Goal: Information Seeking & Learning: Learn about a topic

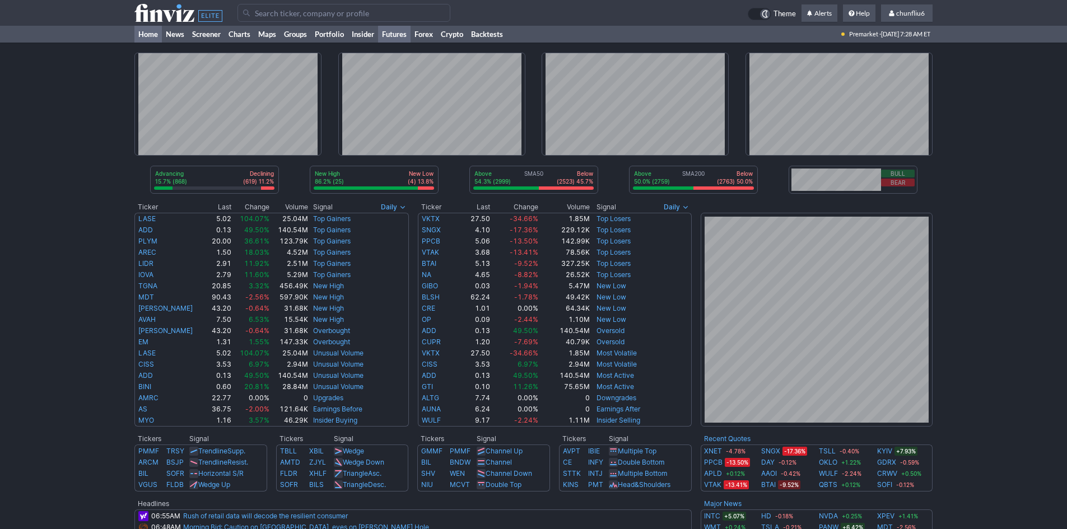
click at [398, 35] on link "Futures" at bounding box center [394, 34] width 32 height 17
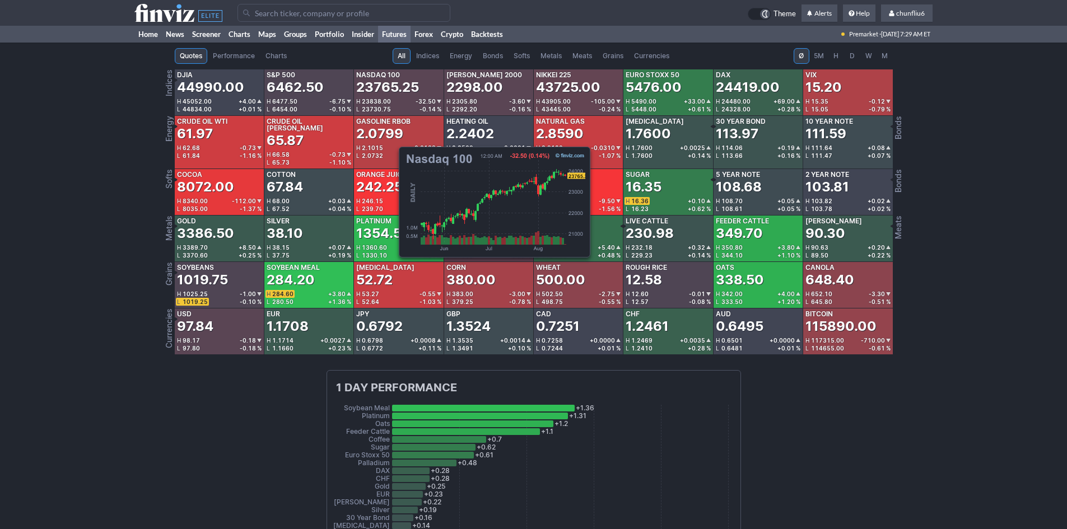
click at [393, 88] on div "23765.25" at bounding box center [387, 87] width 63 height 18
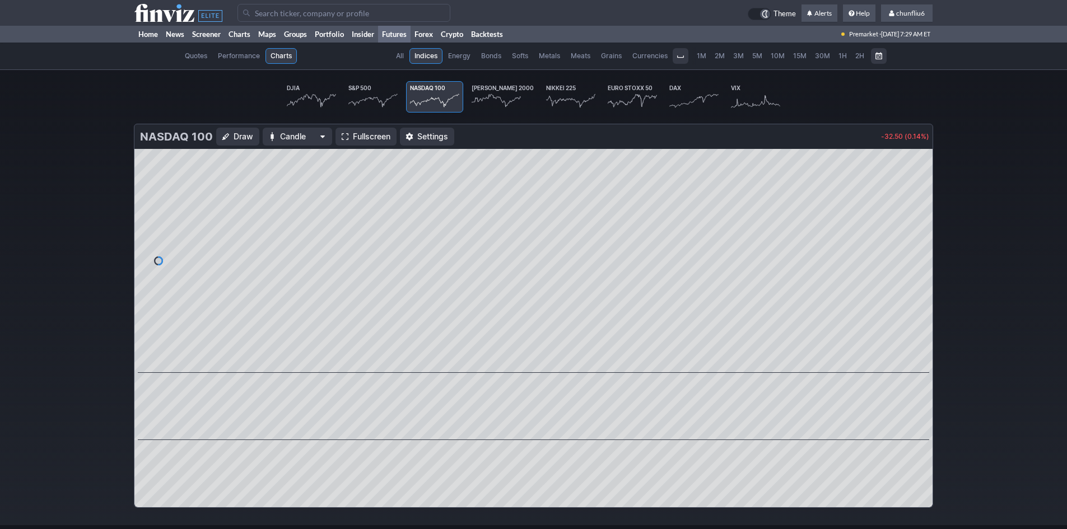
scroll to position [0, 67]
click at [357, 133] on span "Fullscreen" at bounding box center [372, 136] width 38 height 11
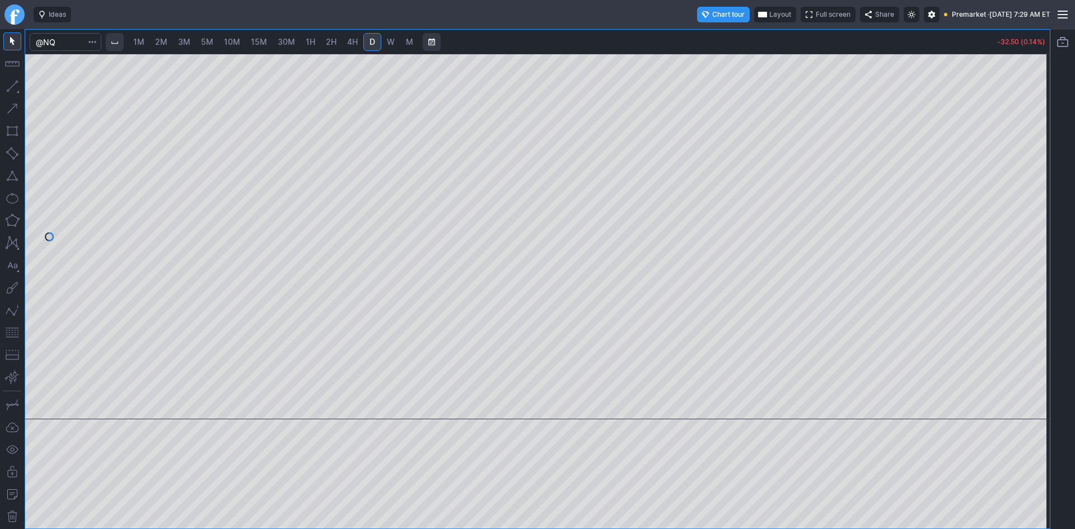
click at [232, 41] on span "10M" at bounding box center [232, 42] width 16 height 10
click at [11, 332] on button "button" at bounding box center [12, 333] width 18 height 18
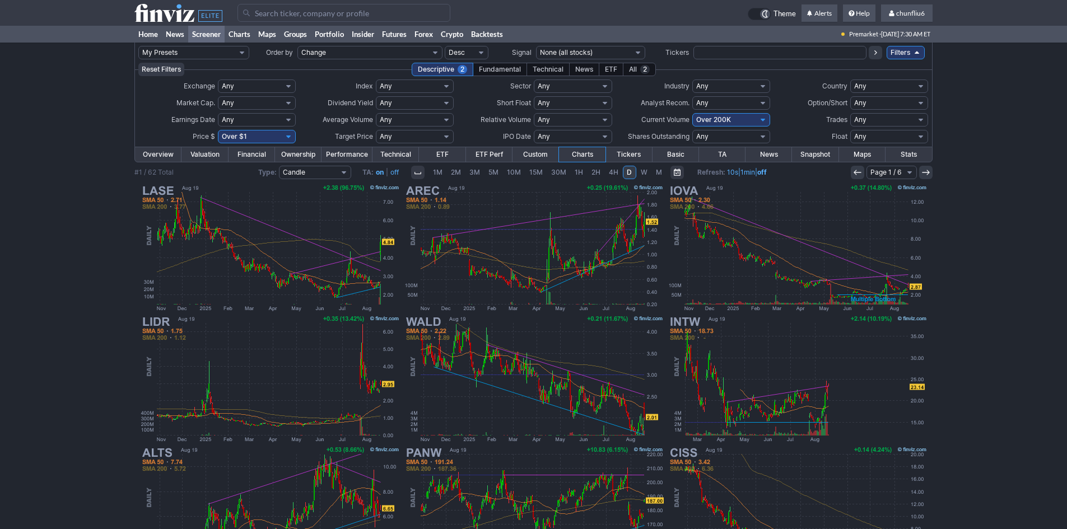
click at [250, 137] on select "Any Under $1 Under $2 Under $3 Under $4 Under $5 Under $7 Under $10 Under $15 U…" at bounding box center [257, 136] width 78 height 13
select select "o10"
click at [218, 130] on select "Any Under $1 Under $2 Under $3 Under $4 Under $5 Under $7 Under $10 Under $15 U…" at bounding box center [257, 136] width 78 height 13
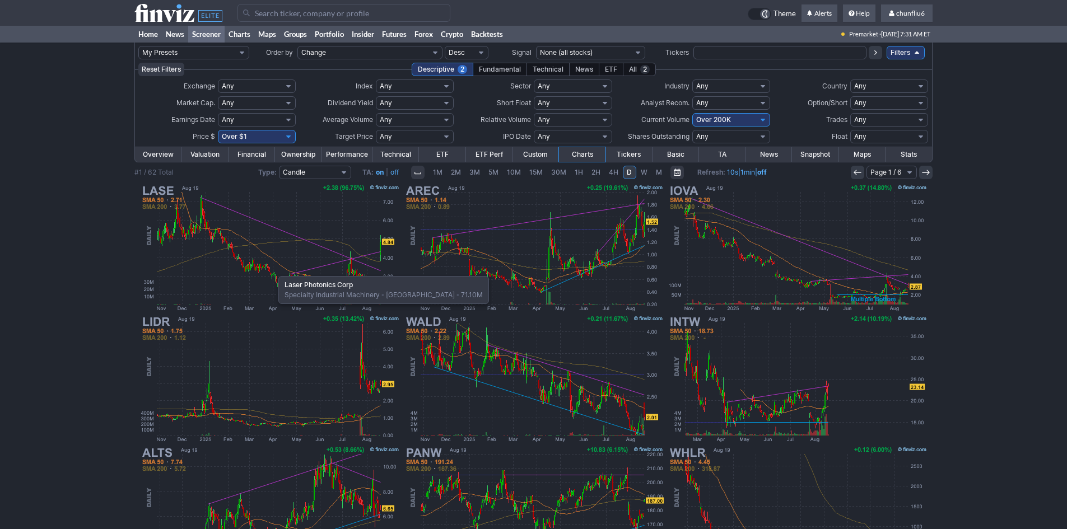
click at [273, 271] on img at bounding box center [270, 248] width 262 height 131
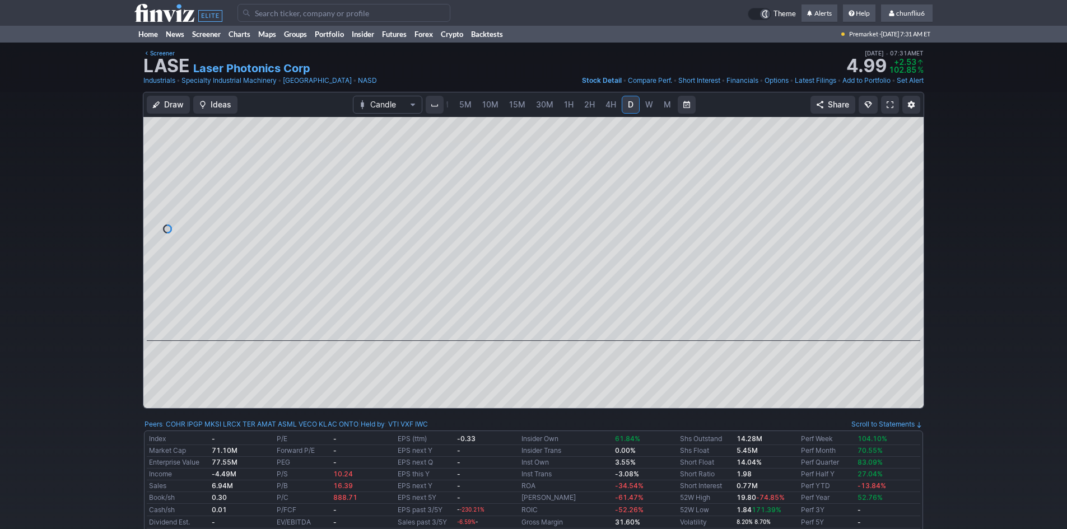
click at [890, 103] on span at bounding box center [890, 104] width 7 height 9
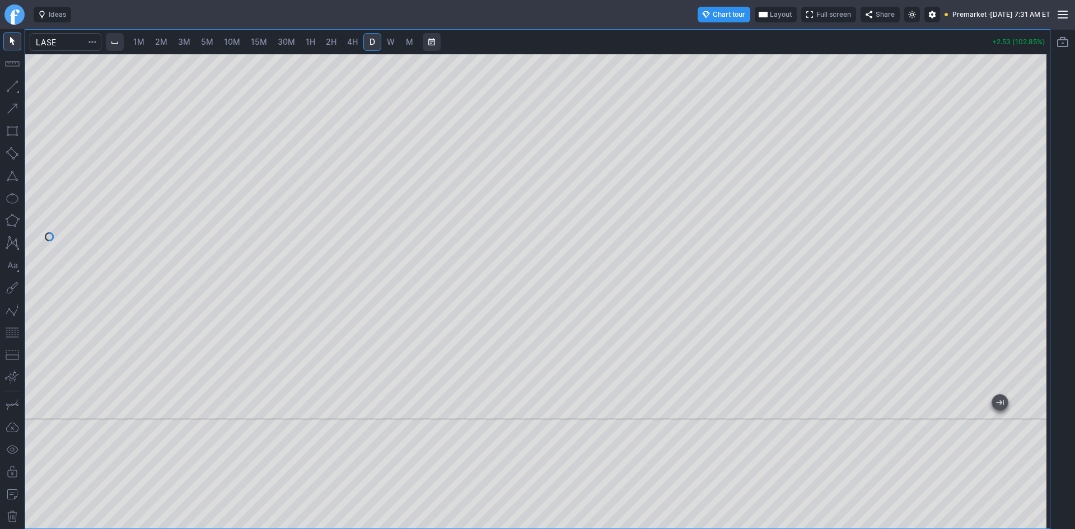
click at [770, 14] on span "Layout" at bounding box center [781, 14] width 22 height 11
click at [730, 36] on button "Layout" at bounding box center [727, 37] width 16 height 16
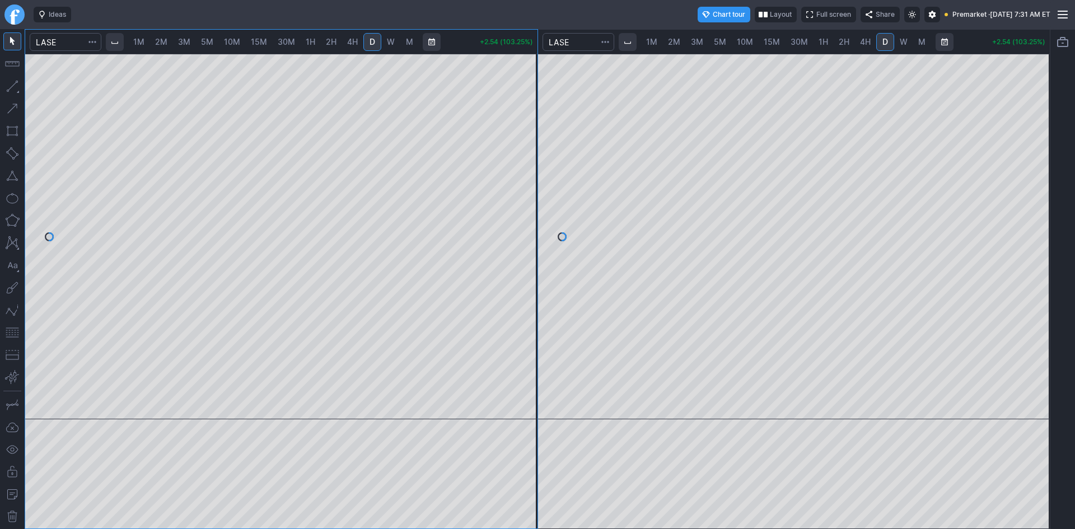
click at [165, 40] on span "2M" at bounding box center [161, 42] width 12 height 10
drag, startPoint x: 522, startPoint y: 138, endPoint x: 525, endPoint y: 167, distance: 29.3
click at [525, 167] on div at bounding box center [526, 234] width 24 height 338
click at [509, 249] on div at bounding box center [281, 237] width 513 height 366
click at [13, 335] on button "button" at bounding box center [12, 333] width 18 height 18
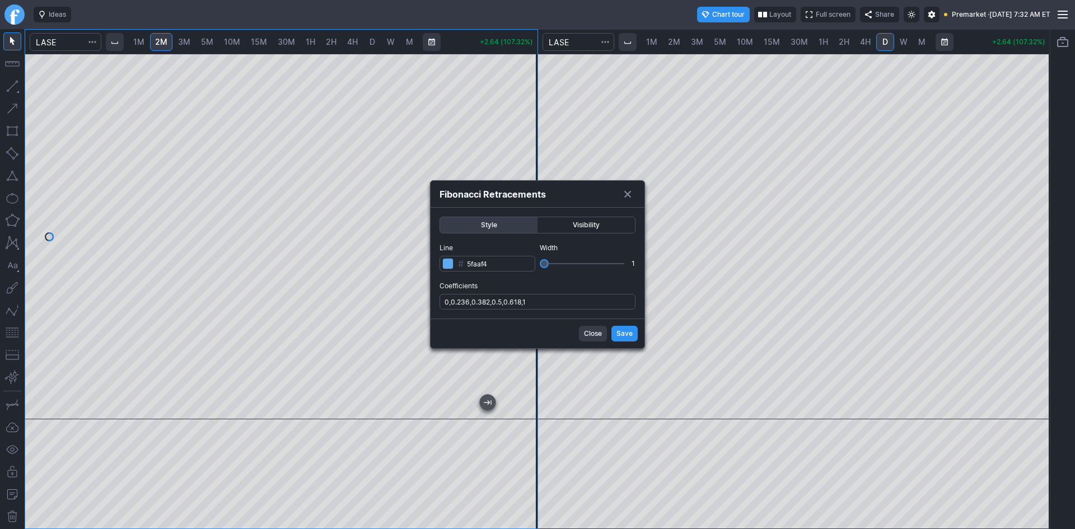
click at [62, 155] on div at bounding box center [537, 264] width 1075 height 529
click at [552, 307] on input "0,0.236,0.382,0.5,0.618,1" at bounding box center [538, 302] width 196 height 16
type input "0,0.236,0.382,0.5,0.618,1,.786"
click at [626, 334] on span "Save" at bounding box center [625, 333] width 16 height 11
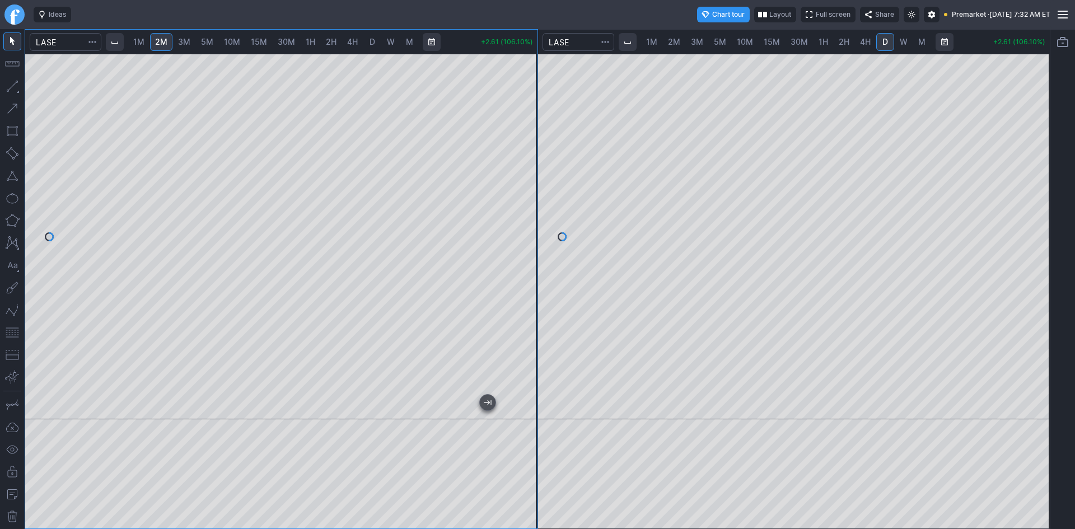
drag, startPoint x: 1035, startPoint y: 137, endPoint x: 1030, endPoint y: 195, distance: 59.0
click at [1030, 195] on div at bounding box center [1039, 234] width 24 height 338
click at [11, 332] on button "button" at bounding box center [12, 333] width 18 height 18
drag, startPoint x: 1040, startPoint y: 152, endPoint x: 1030, endPoint y: 174, distance: 24.6
click at [1033, 174] on div at bounding box center [1039, 234] width 24 height 338
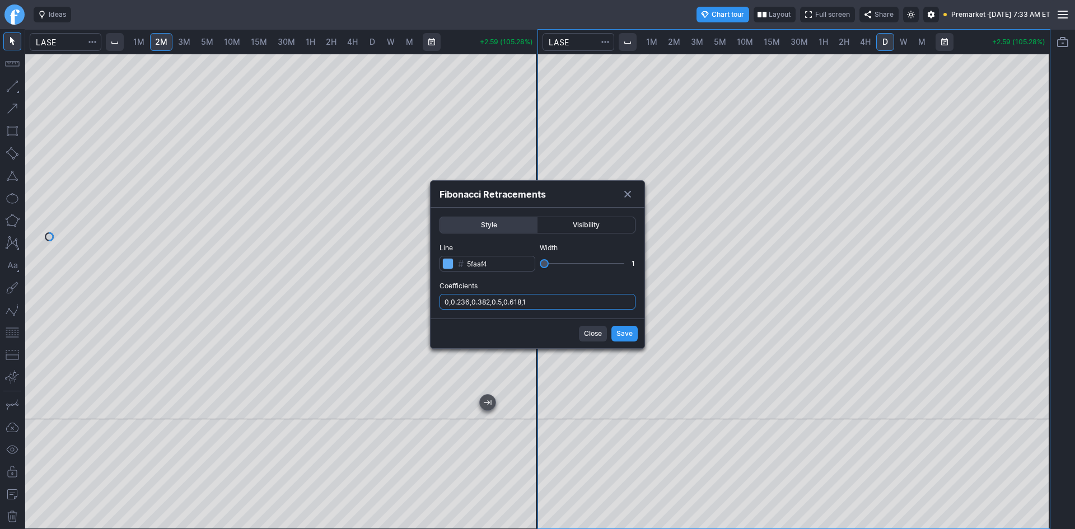
click at [599, 304] on input "0,0.236,0.382,0.5,0.618,1" at bounding box center [538, 302] width 196 height 16
type input "0,0.236,0.382,0.5,0.618,1,.786"
click at [613, 334] on button "Save" at bounding box center [625, 334] width 26 height 16
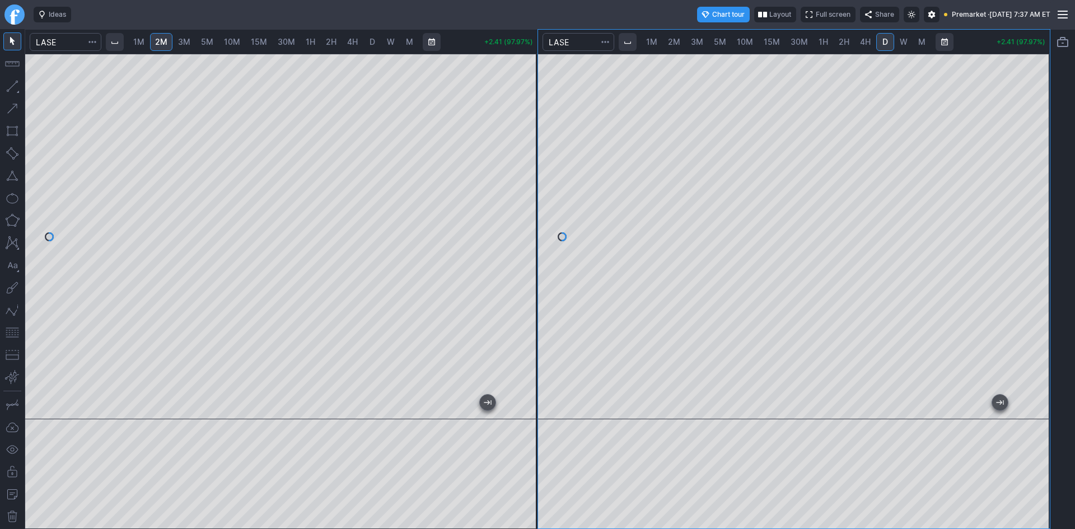
click at [186, 41] on span "3M" at bounding box center [184, 42] width 12 height 10
drag, startPoint x: 528, startPoint y: 121, endPoint x: 521, endPoint y: 179, distance: 58.0
click at [528, 174] on div at bounding box center [526, 234] width 24 height 338
click at [11, 333] on button "button" at bounding box center [12, 333] width 18 height 18
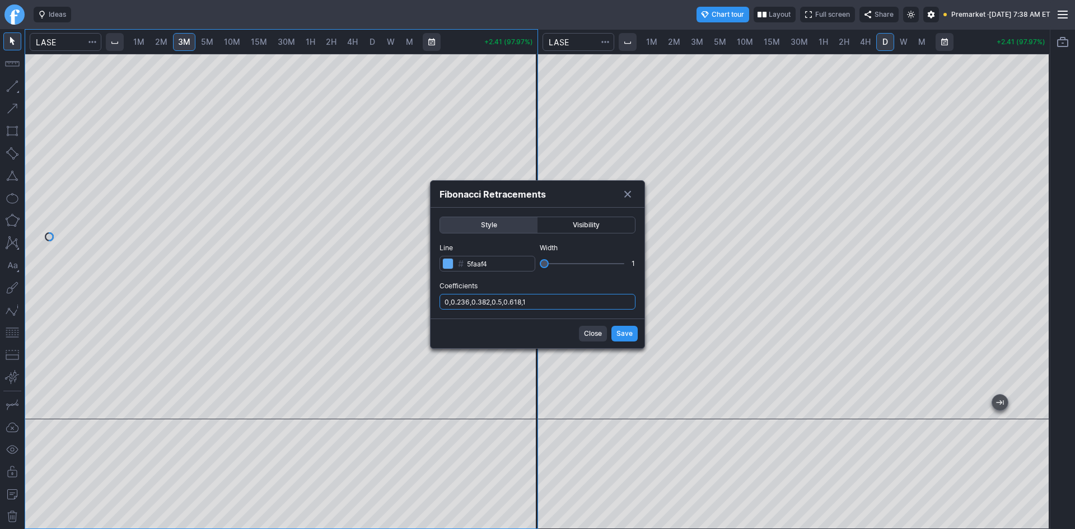
click at [565, 305] on input "0,0.236,0.382,0.5,0.618,1" at bounding box center [538, 302] width 196 height 16
type input "0,0.236,0.382,0.5,0.618,1,.786"
click at [623, 332] on span "Save" at bounding box center [625, 333] width 16 height 11
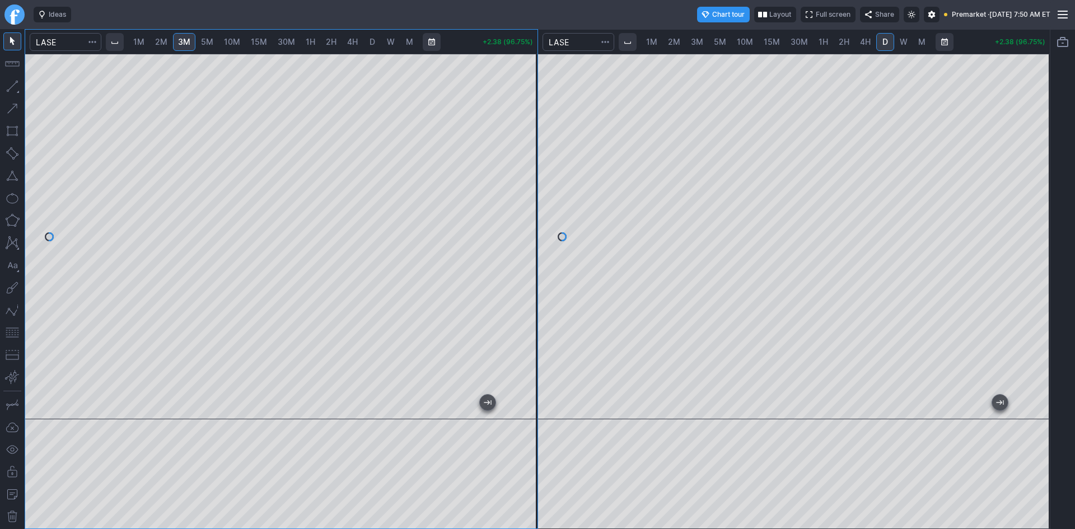
drag, startPoint x: 519, startPoint y: 113, endPoint x: 521, endPoint y: 123, distance: 9.7
click at [521, 123] on div at bounding box center [526, 234] width 24 height 338
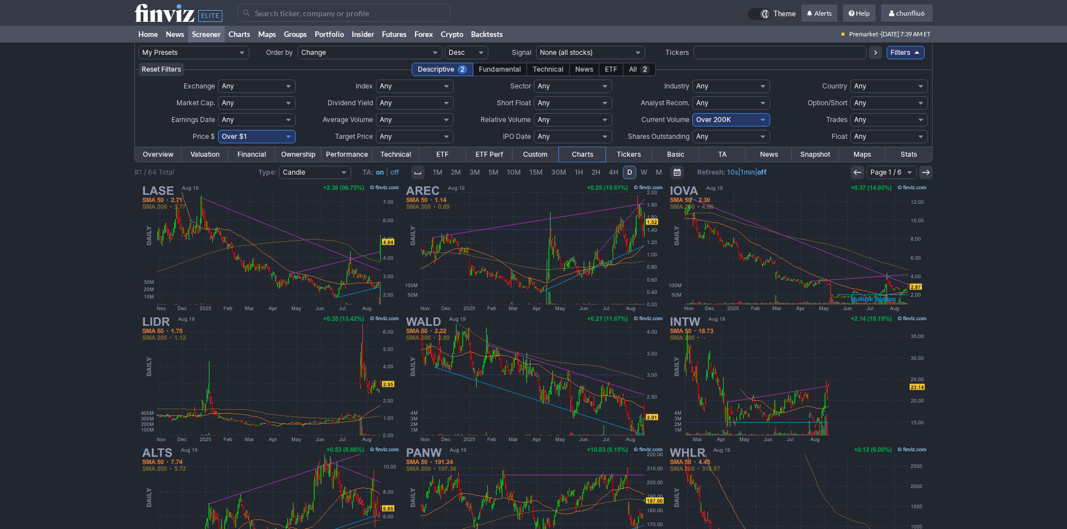
click at [301, 17] on input "Search" at bounding box center [343, 13] width 213 height 18
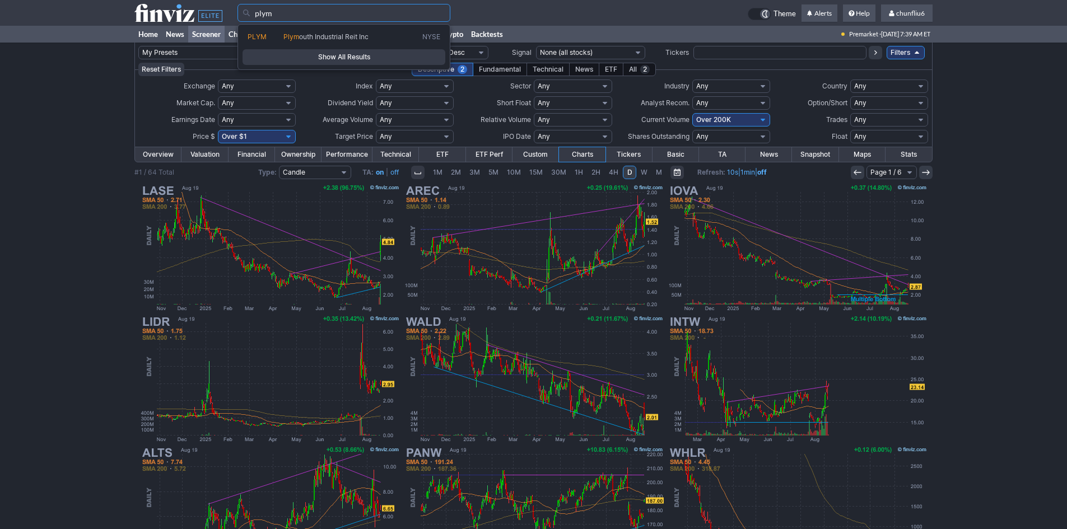
click at [301, 40] on span "outh Industrial Reit Inc" at bounding box center [333, 36] width 69 height 8
type input "PLYM"
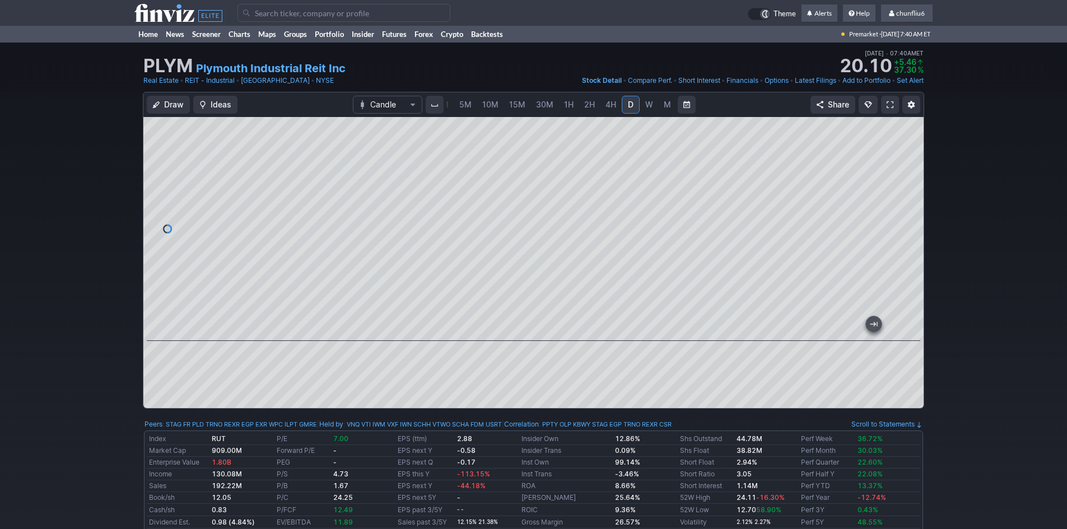
click at [890, 104] on span at bounding box center [890, 104] width 7 height 9
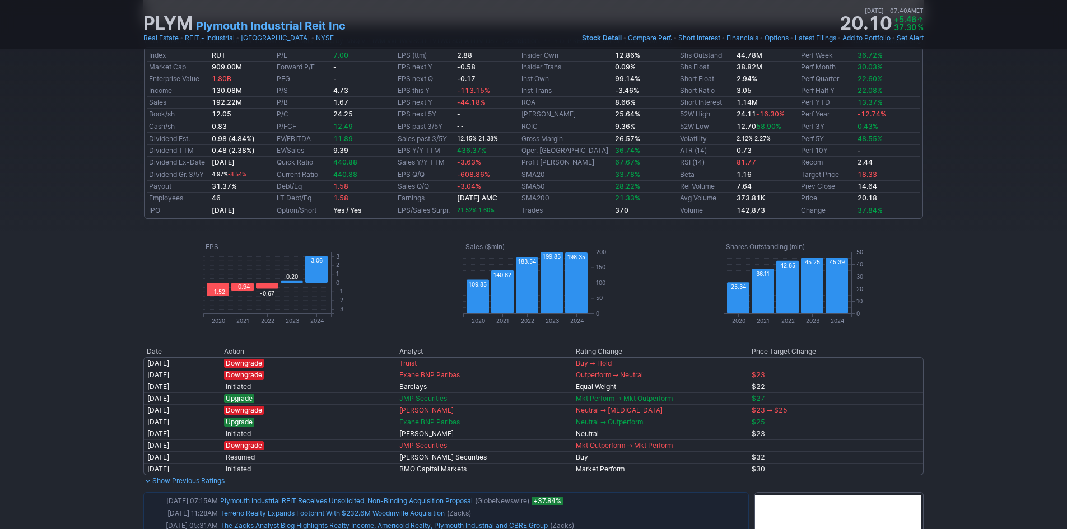
scroll to position [504, 0]
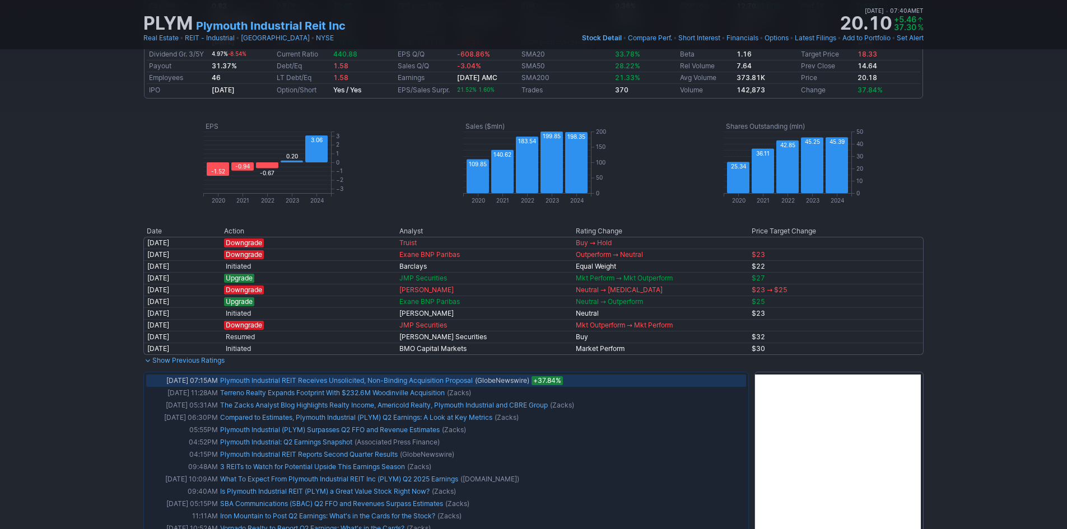
click at [397, 378] on link "Plymouth Industrial REIT Receives Unsolicited, Non-Binding Acquisition Proposal" at bounding box center [346, 380] width 253 height 8
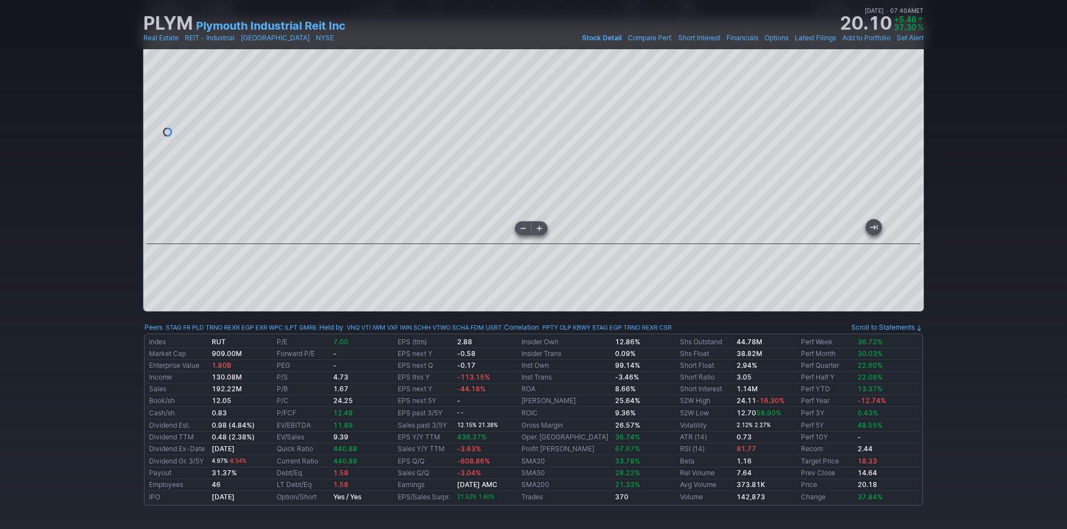
scroll to position [0, 0]
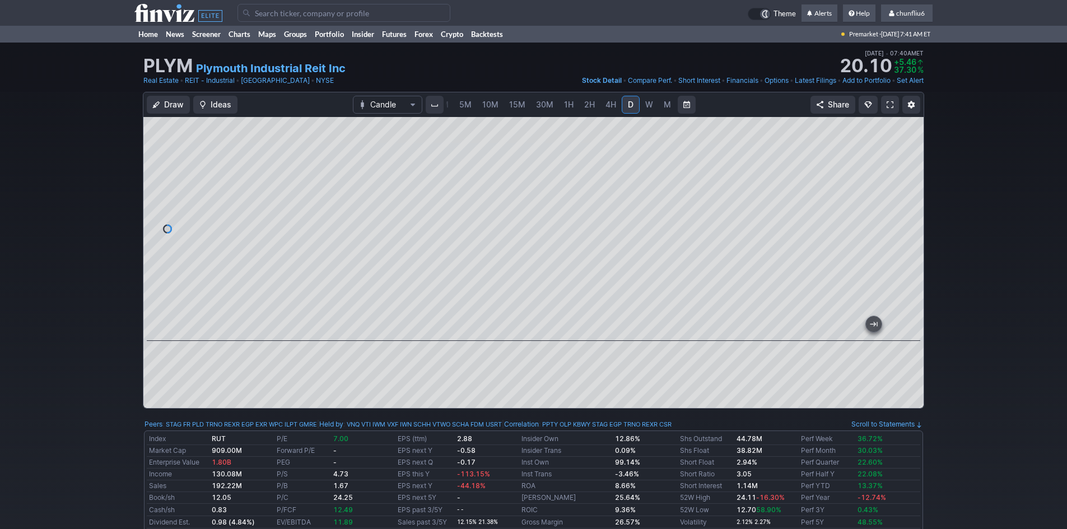
click at [891, 101] on span at bounding box center [890, 104] width 7 height 9
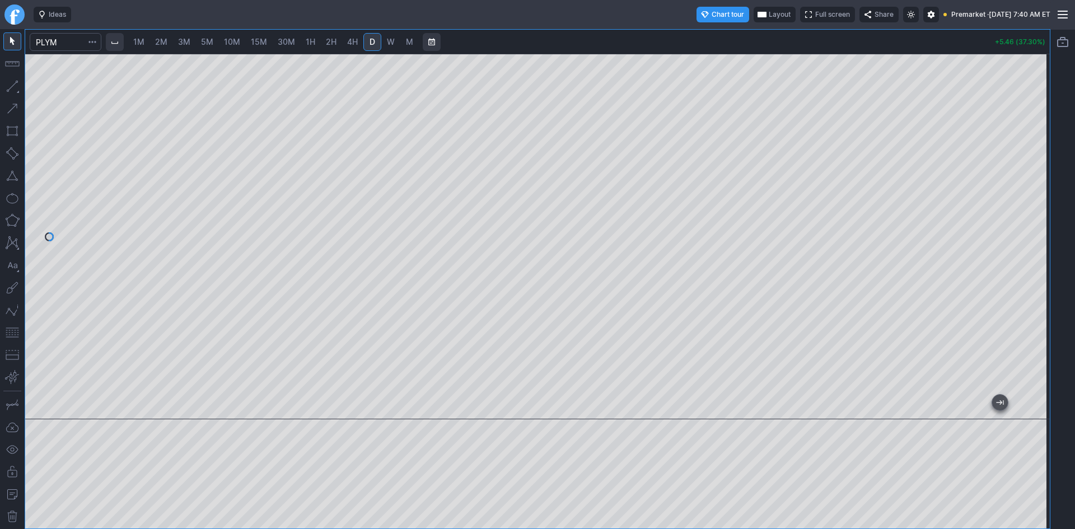
drag, startPoint x: 1040, startPoint y: 171, endPoint x: 1040, endPoint y: 189, distance: 17.4
click at [1040, 189] on div at bounding box center [1039, 234] width 24 height 338
click at [770, 11] on span "Layout" at bounding box center [781, 14] width 22 height 11
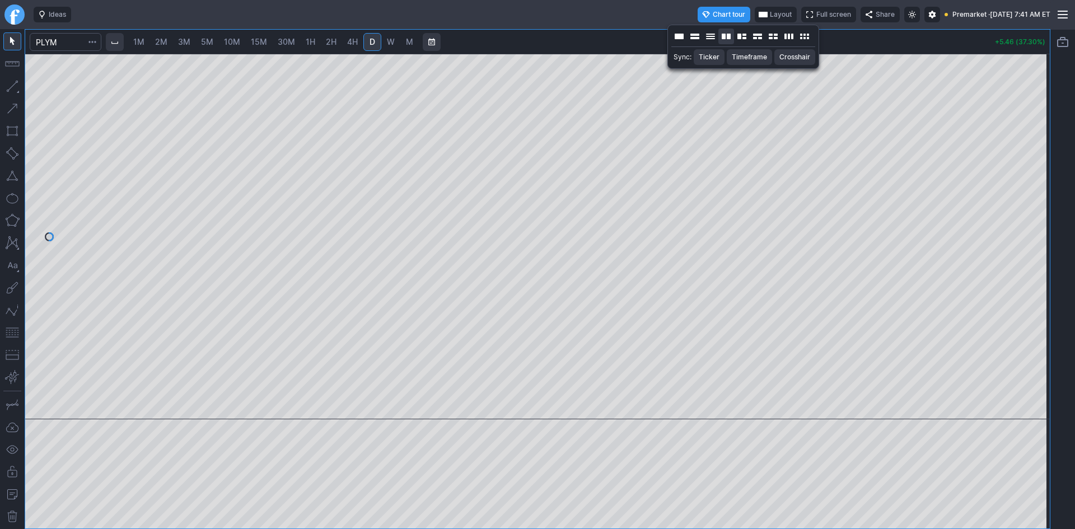
click at [725, 35] on button "Layout" at bounding box center [727, 37] width 16 height 16
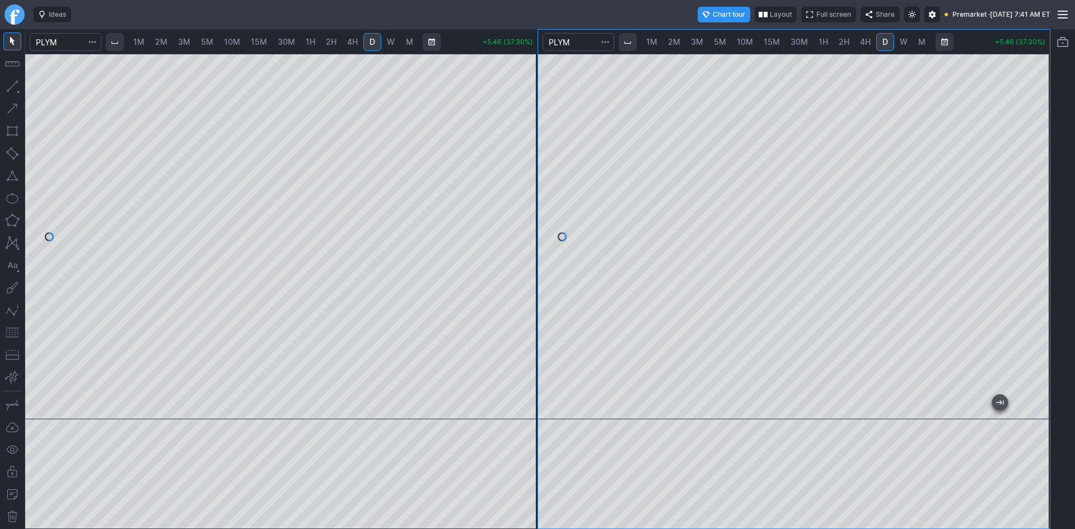
drag, startPoint x: 1037, startPoint y: 128, endPoint x: 1027, endPoint y: 209, distance: 81.8
click at [1030, 207] on div at bounding box center [1039, 234] width 24 height 338
click at [13, 330] on button "button" at bounding box center [12, 333] width 18 height 18
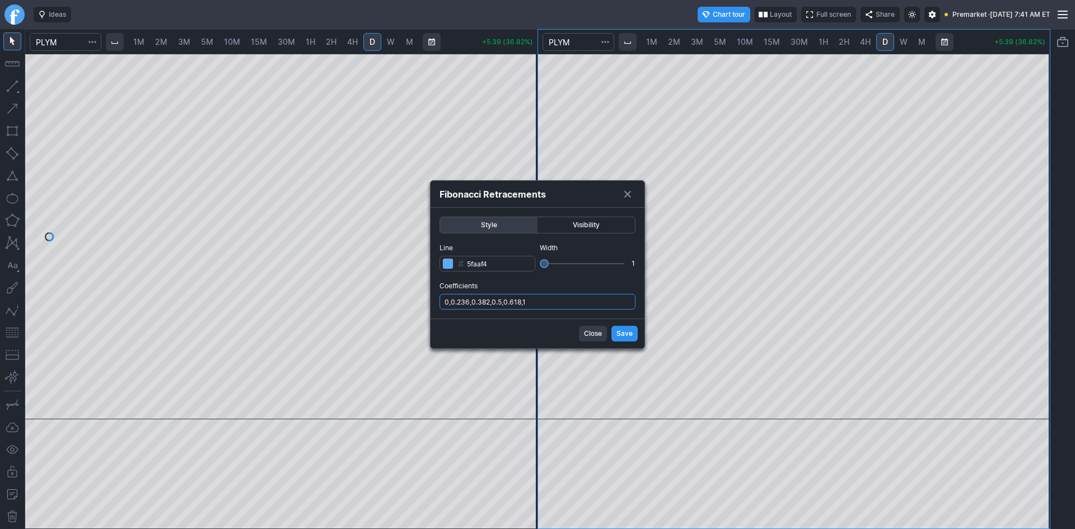
click at [561, 301] on input "0,0.236,0.382,0.5,0.618,1" at bounding box center [538, 302] width 196 height 16
type input "0,0.236,0.382,0.5,0.618,1,.786"
click at [626, 333] on span "Save" at bounding box center [625, 333] width 16 height 11
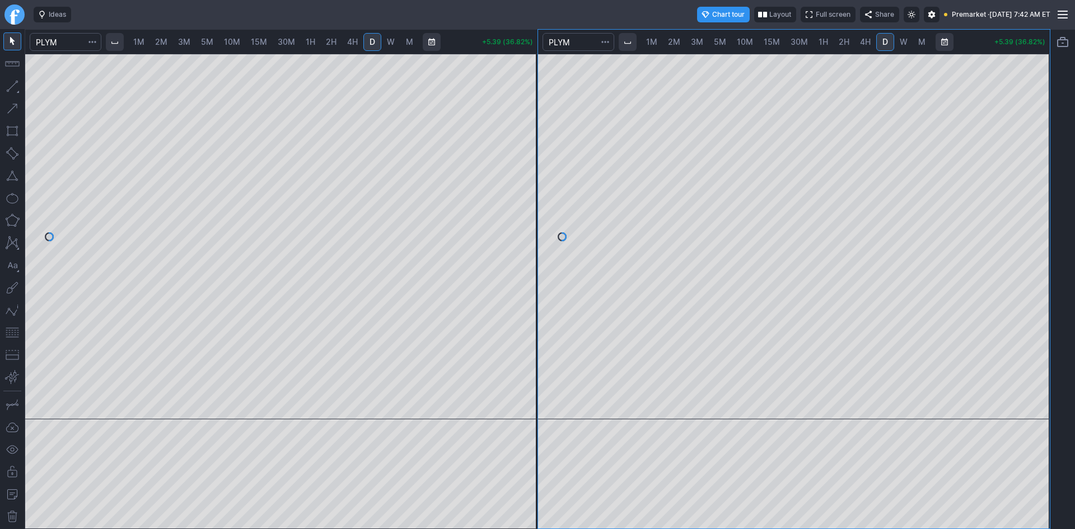
click at [158, 43] on span "2M" at bounding box center [161, 42] width 12 height 10
click at [514, 250] on div at bounding box center [281, 237] width 513 height 366
click at [13, 331] on button "button" at bounding box center [12, 333] width 18 height 18
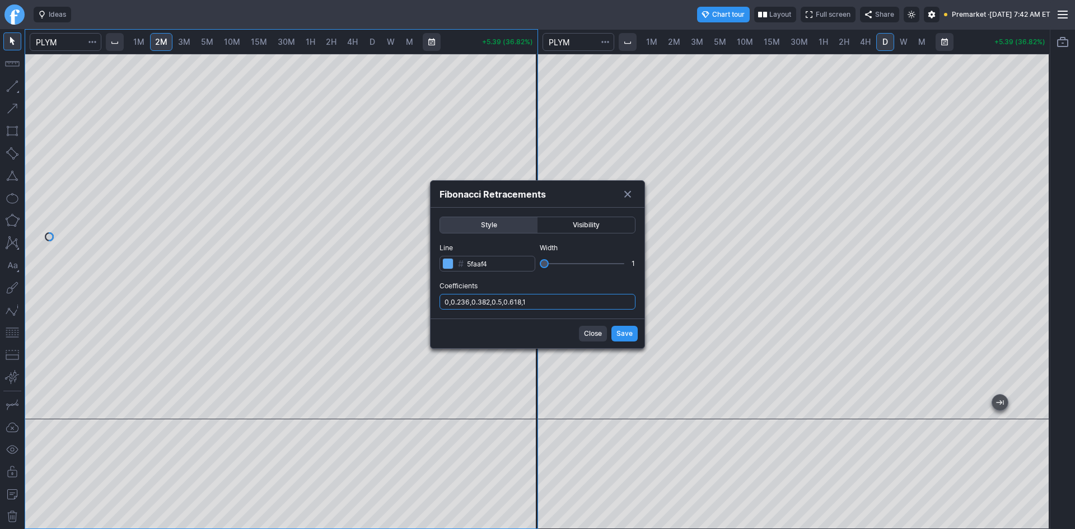
click at [550, 304] on input "0,0.236,0.382,0.5,0.618,1" at bounding box center [538, 302] width 196 height 16
type input "0,0.236,0.382,0.5,0.618,1,.786"
click at [627, 333] on span "Save" at bounding box center [625, 333] width 16 height 11
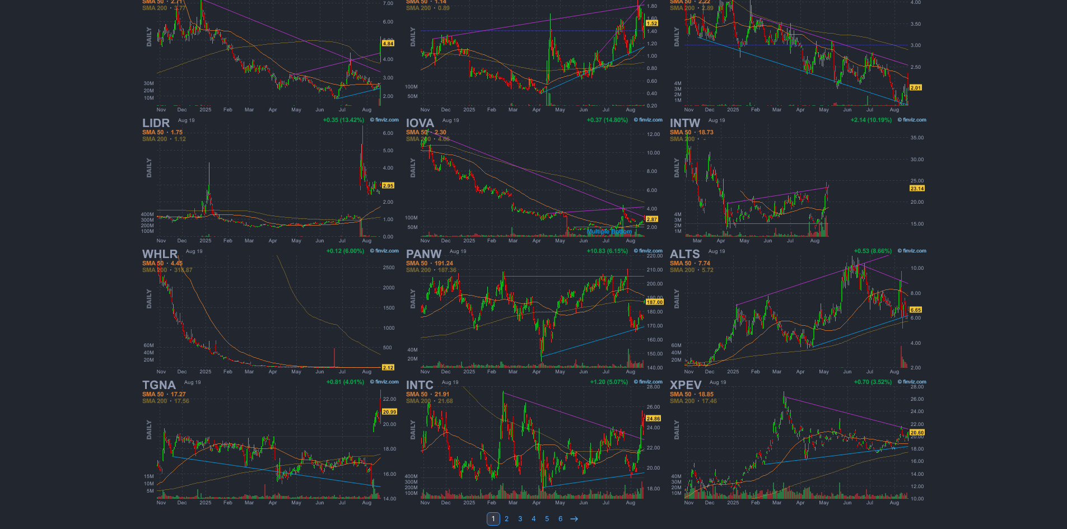
scroll to position [208, 0]
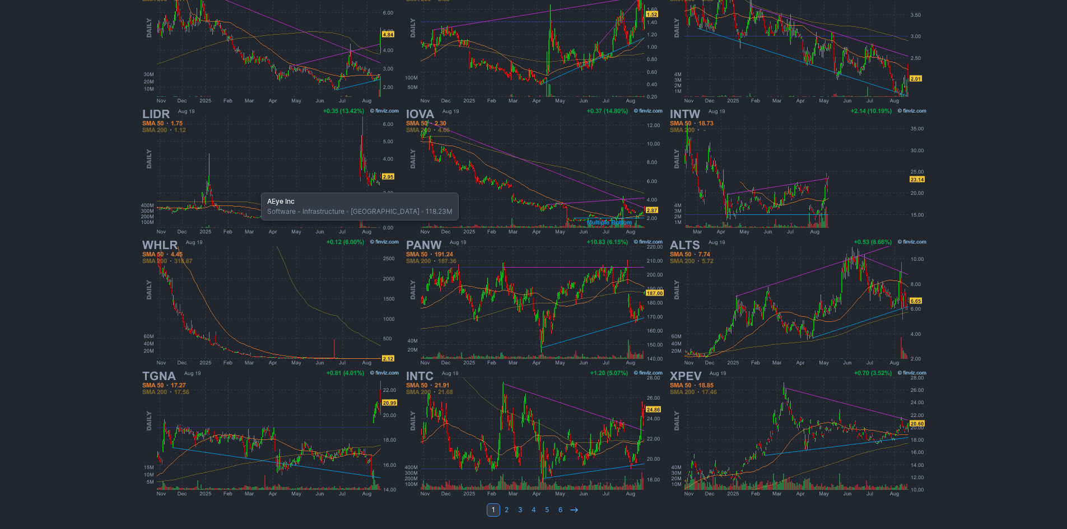
click at [255, 187] on img at bounding box center [270, 171] width 262 height 131
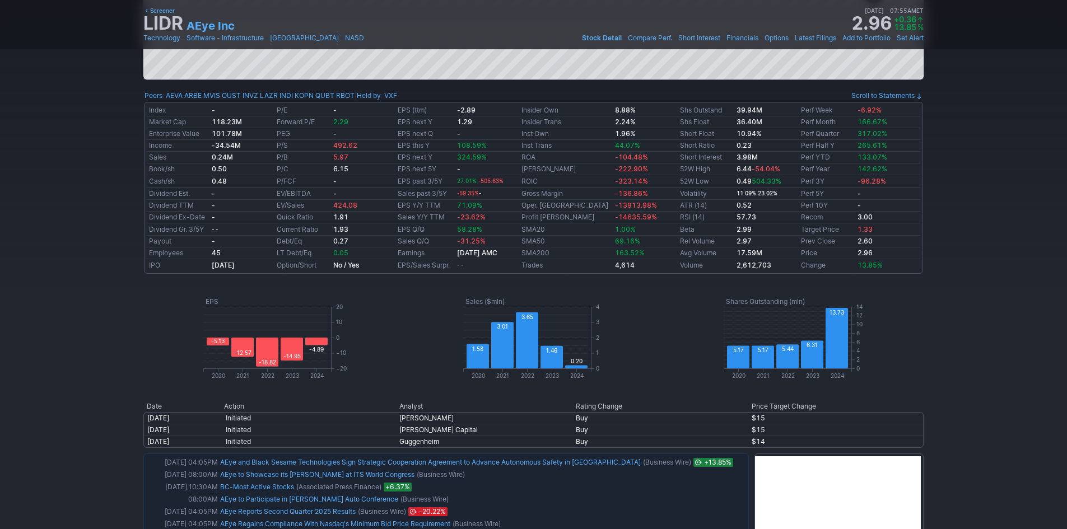
scroll to position [224, 0]
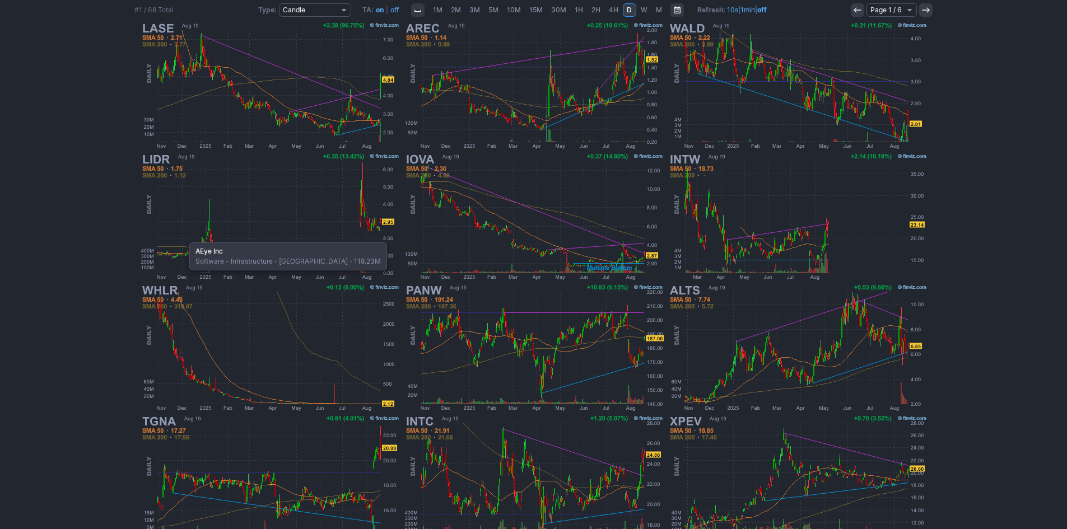
scroll to position [208, 0]
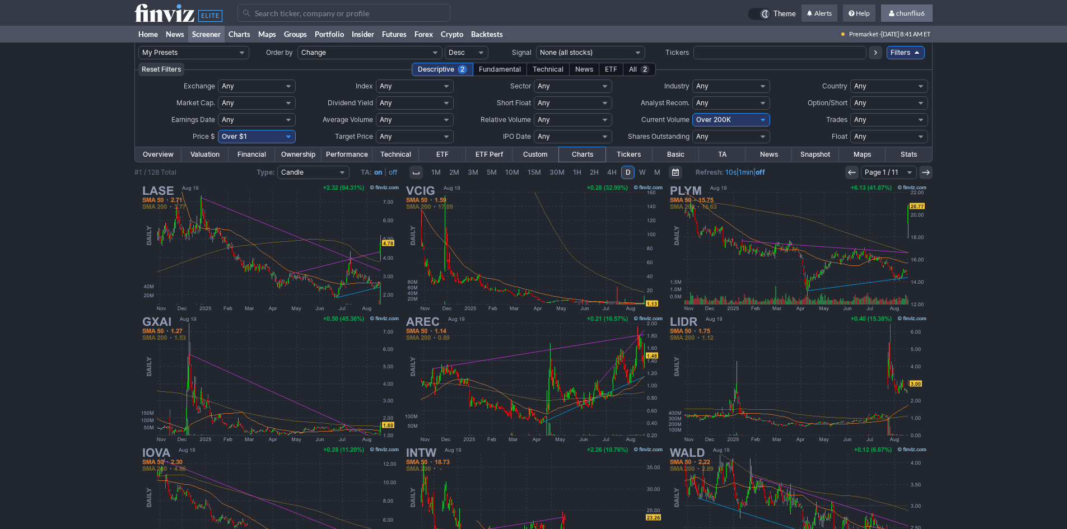
click at [912, 13] on span "chunfliu6" at bounding box center [910, 13] width 29 height 8
click at [883, 83] on link "Sign Out" at bounding box center [901, 83] width 63 height 18
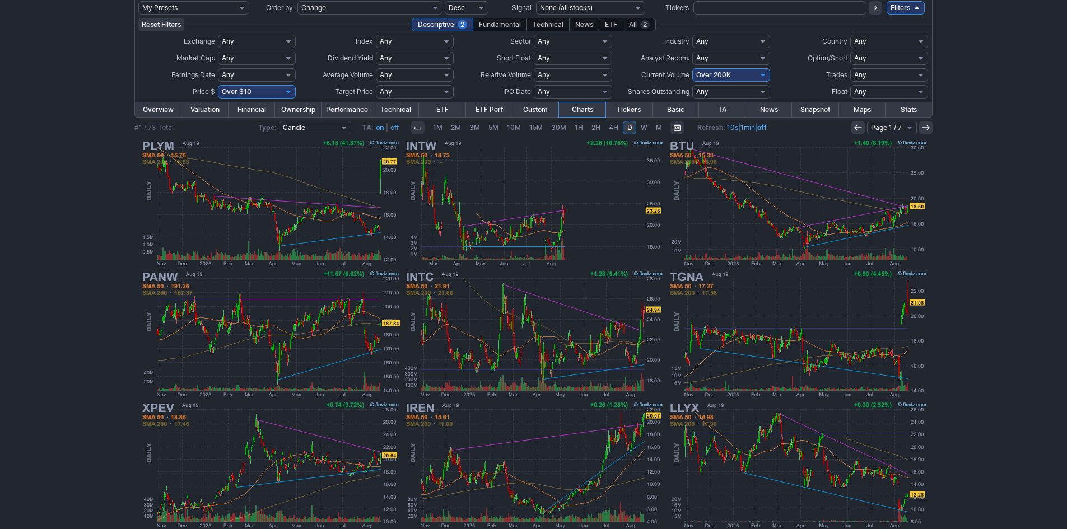
scroll to position [56, 0]
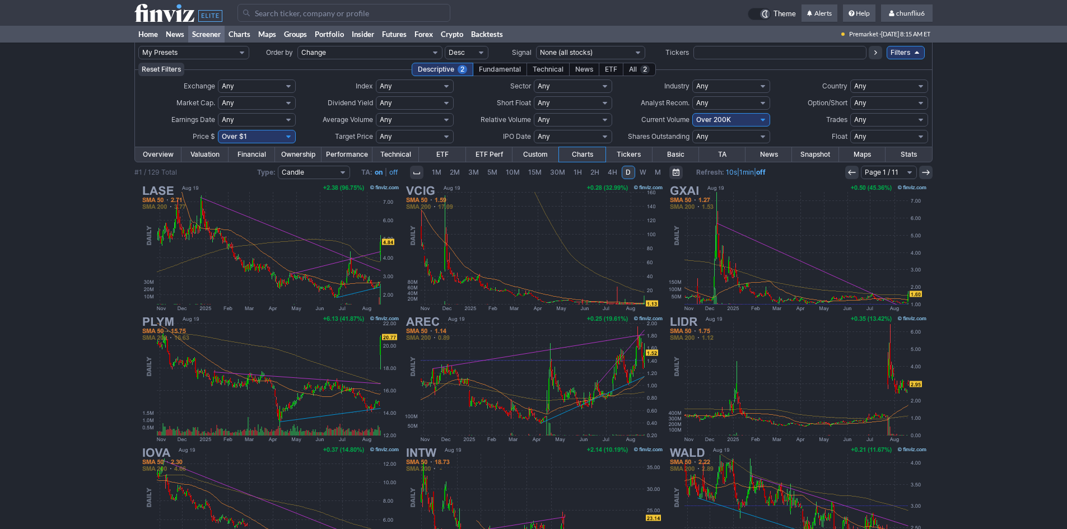
click at [343, 15] on input "Search" at bounding box center [343, 13] width 213 height 18
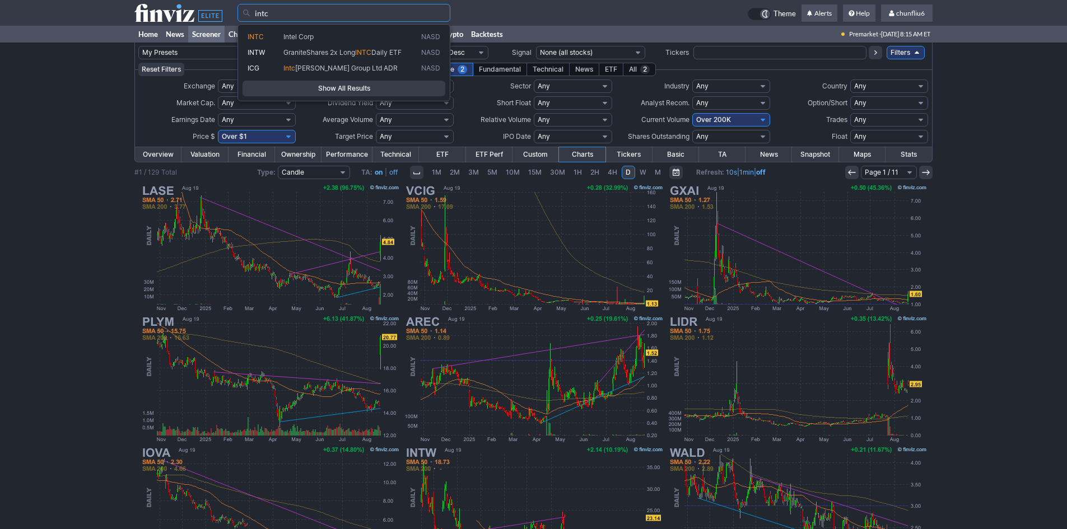
type input "intc"
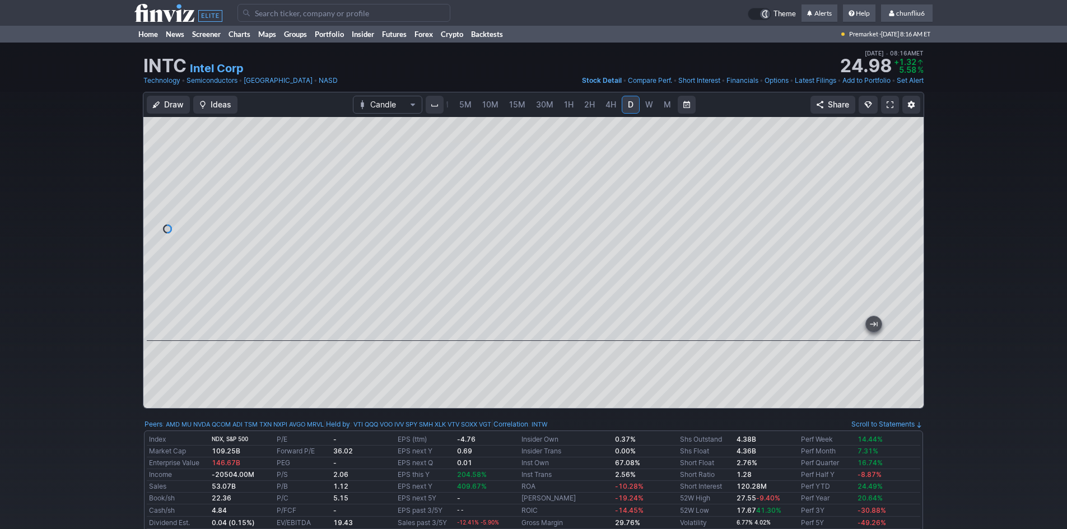
click at [889, 108] on span at bounding box center [890, 104] width 7 height 9
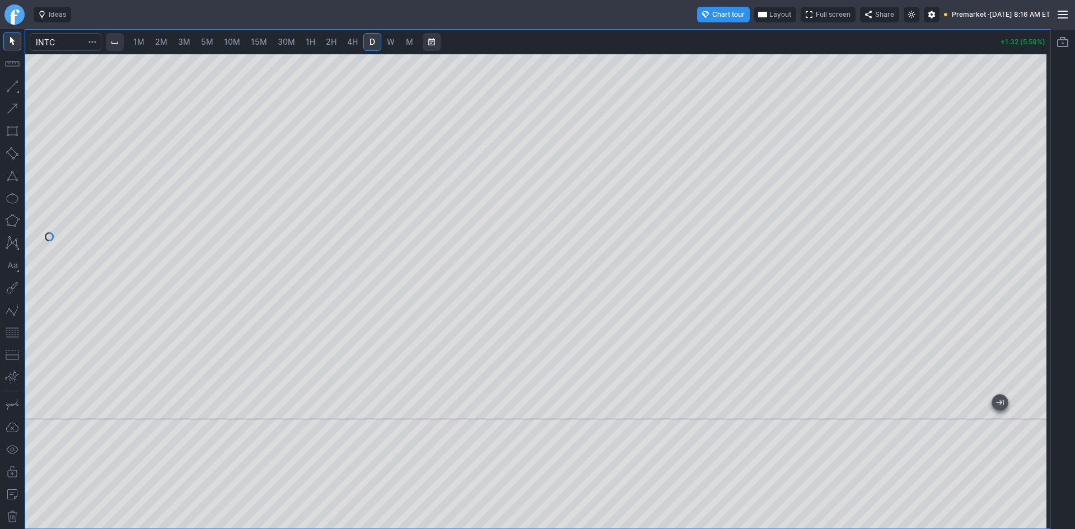
click at [770, 15] on span "Layout" at bounding box center [781, 14] width 22 height 11
click at [727, 36] on button "Layout" at bounding box center [726, 37] width 16 height 16
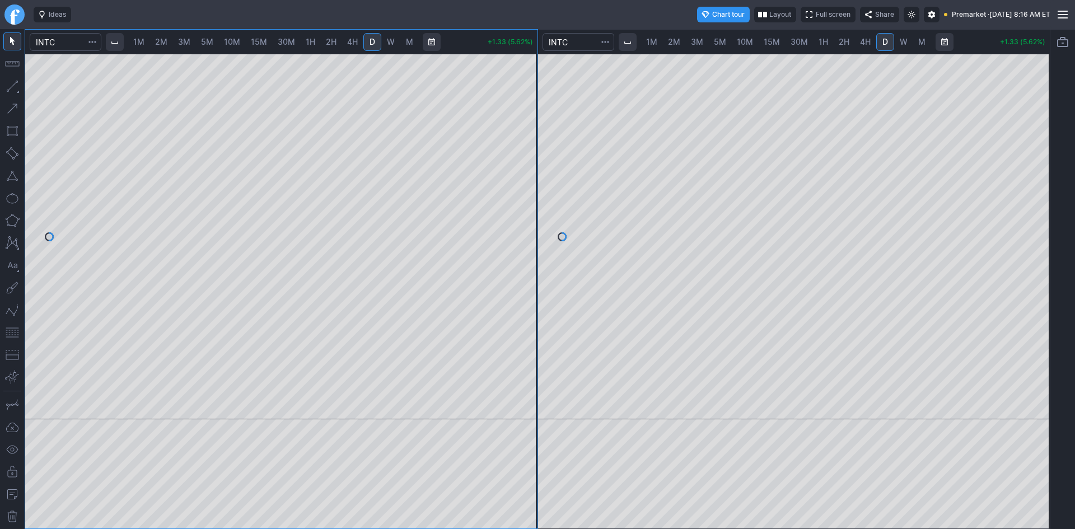
click at [165, 42] on span "2M" at bounding box center [161, 42] width 12 height 10
drag, startPoint x: 525, startPoint y: 155, endPoint x: 519, endPoint y: 215, distance: 60.9
click at [533, 202] on div at bounding box center [526, 234] width 24 height 338
click at [12, 331] on button "button" at bounding box center [12, 333] width 18 height 18
drag, startPoint x: 530, startPoint y: 257, endPoint x: 527, endPoint y: 281, distance: 23.7
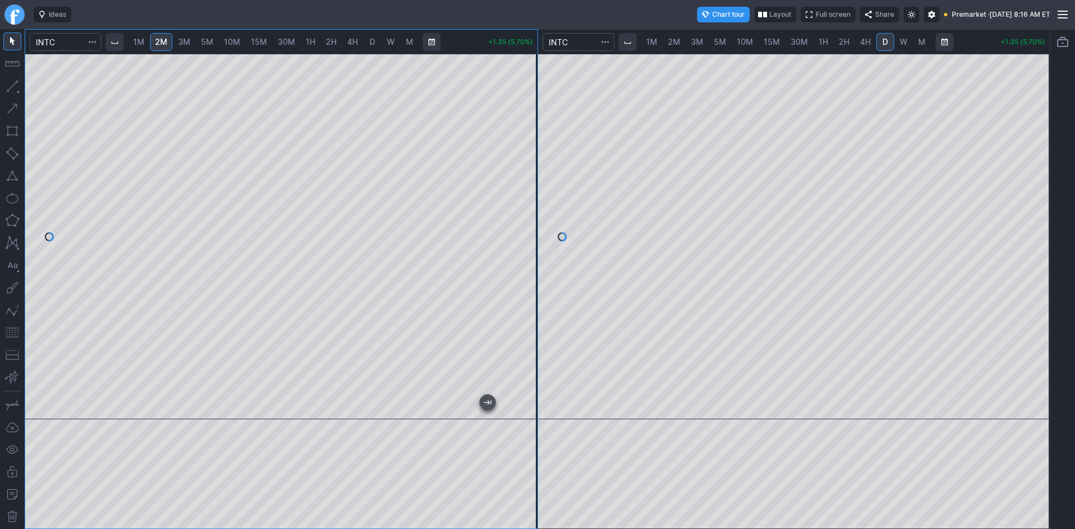
click at [527, 281] on div at bounding box center [526, 234] width 24 height 338
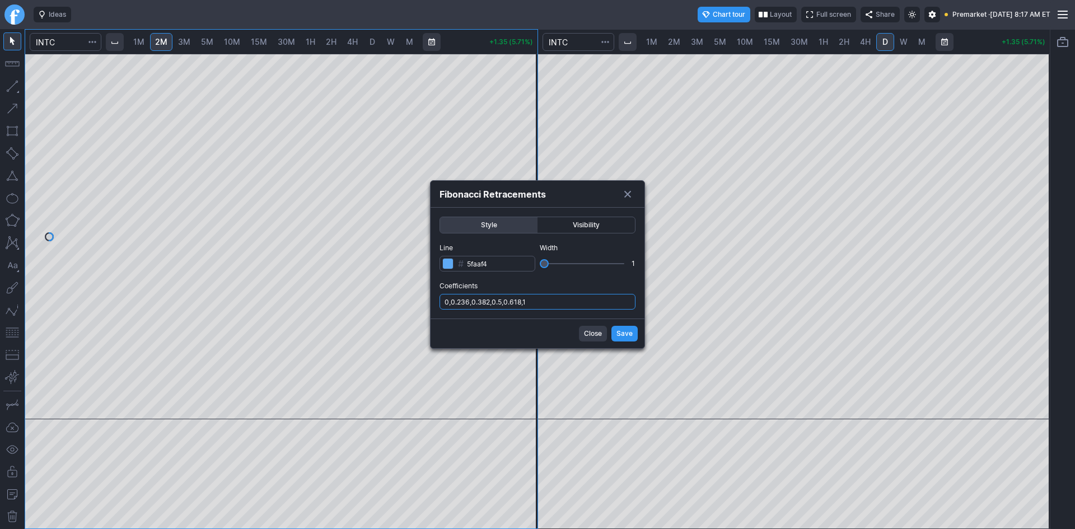
click at [598, 297] on input "0,0.236,0.382,0.5,0.618,1" at bounding box center [538, 302] width 196 height 16
type input "0,0.236,0.382,0.5,0.618,1,.786"
click at [617, 331] on span "Save" at bounding box center [625, 333] width 16 height 11
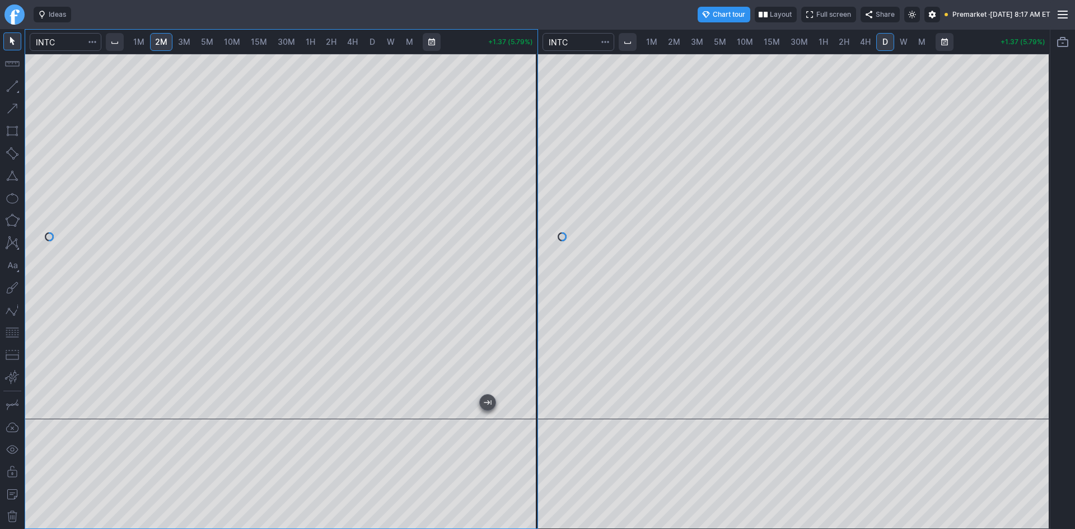
drag, startPoint x: 1038, startPoint y: 136, endPoint x: 1030, endPoint y: 216, distance: 79.9
click at [1035, 213] on div at bounding box center [1039, 234] width 24 height 338
drag, startPoint x: 406, startPoint y: 408, endPoint x: 353, endPoint y: 409, distance: 53.2
click at [353, 409] on div at bounding box center [279, 409] width 470 height 11
